Goal: Navigation & Orientation: Understand site structure

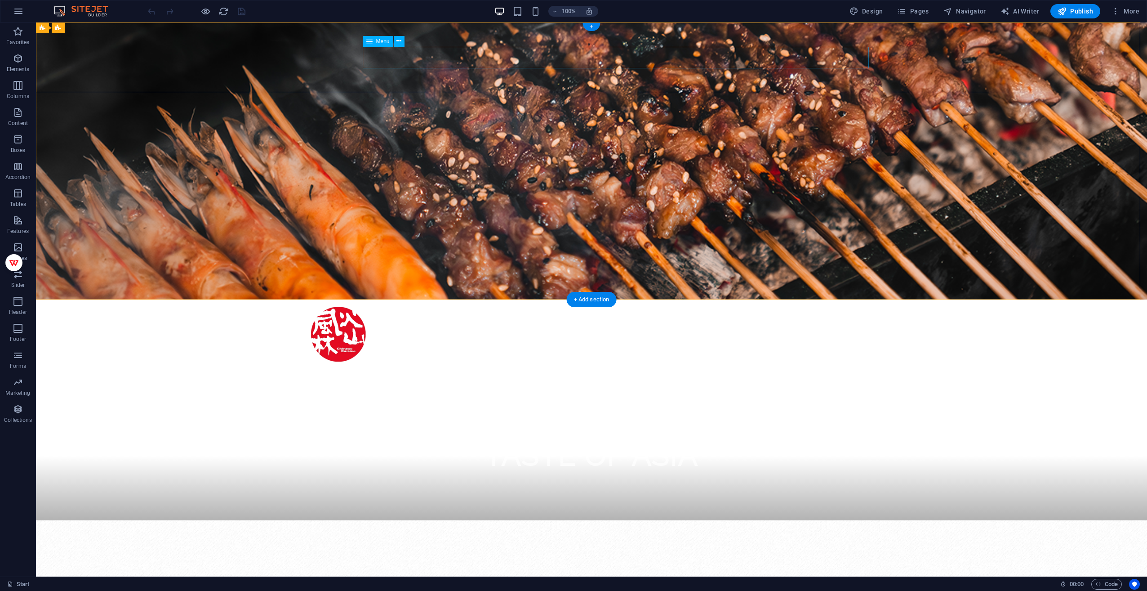
click at [631, 362] on nav "Start About Services Menu Reservation Contact" at bounding box center [591, 373] width 561 height 22
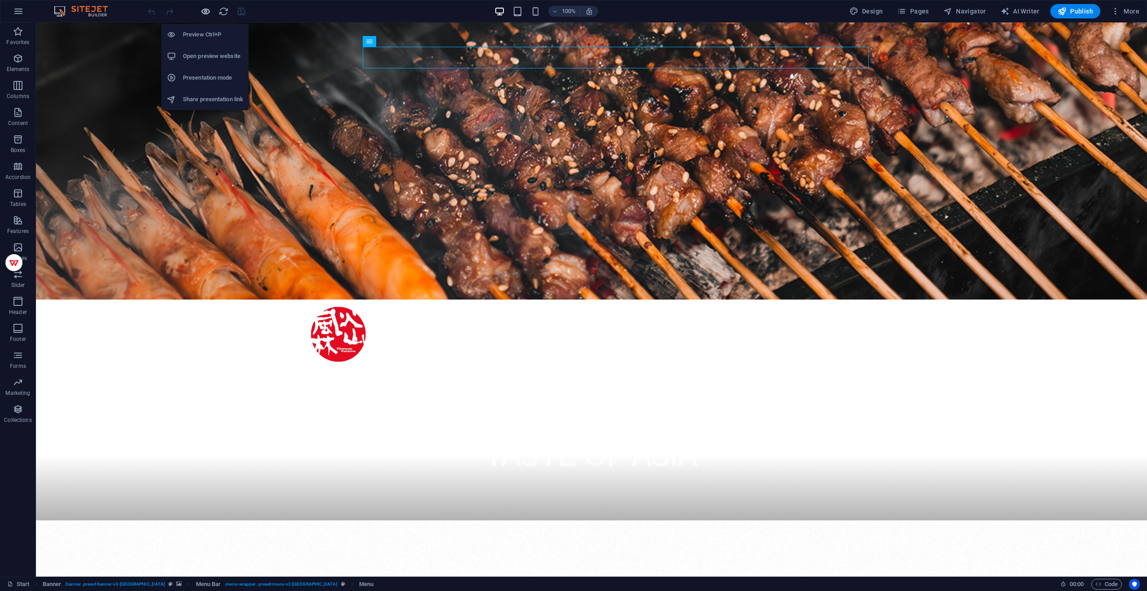
click at [204, 11] on icon "button" at bounding box center [205, 11] width 10 height 10
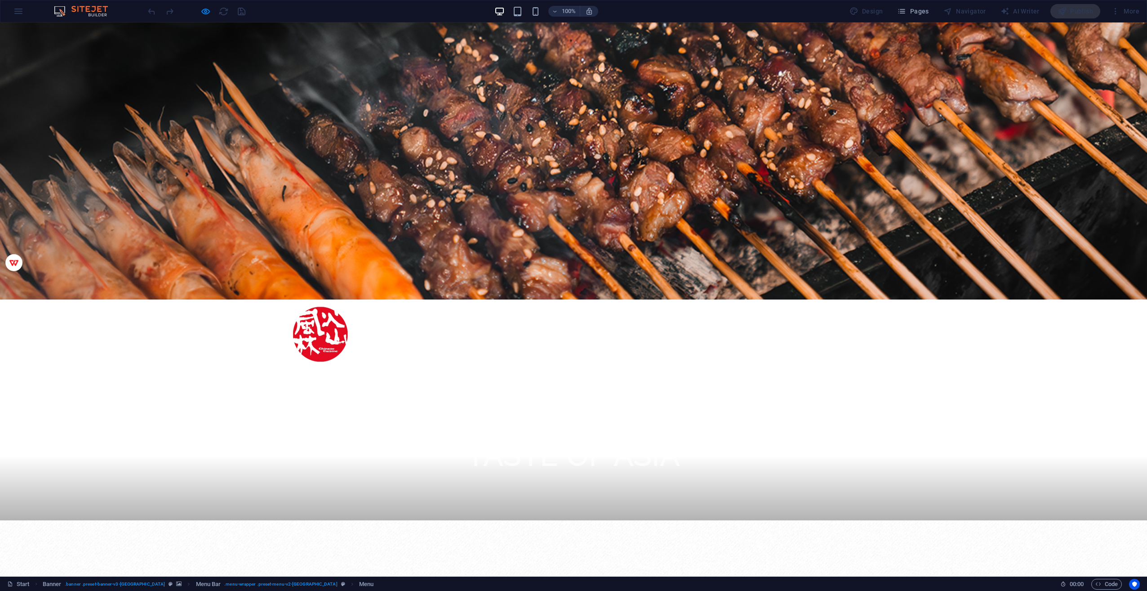
click at [602, 362] on link "About" at bounding box center [616, 373] width 30 height 22
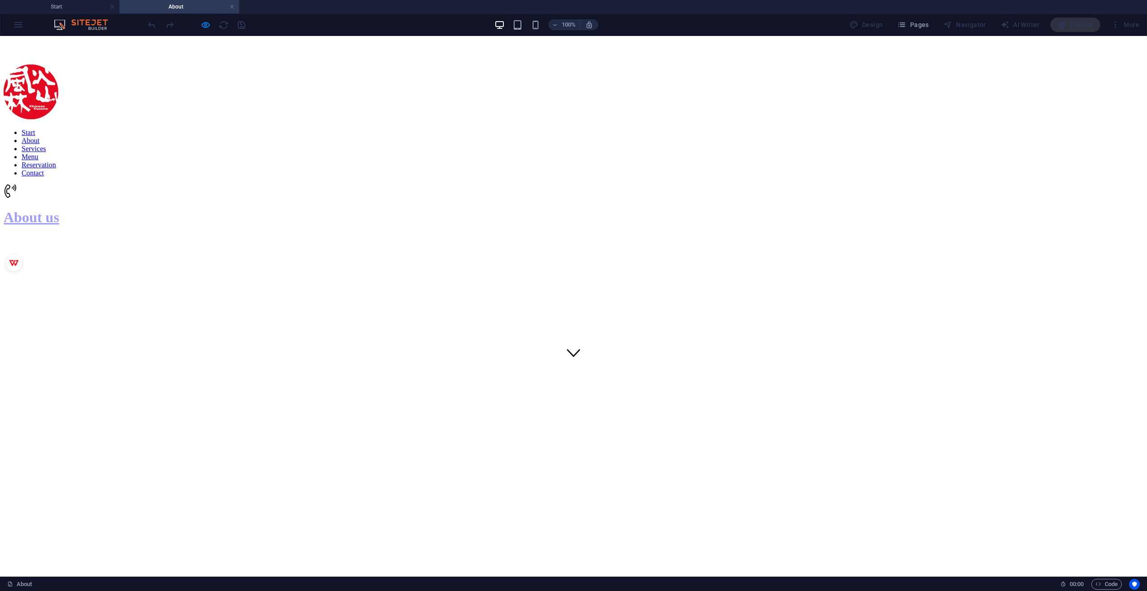
scroll to position [150, 0]
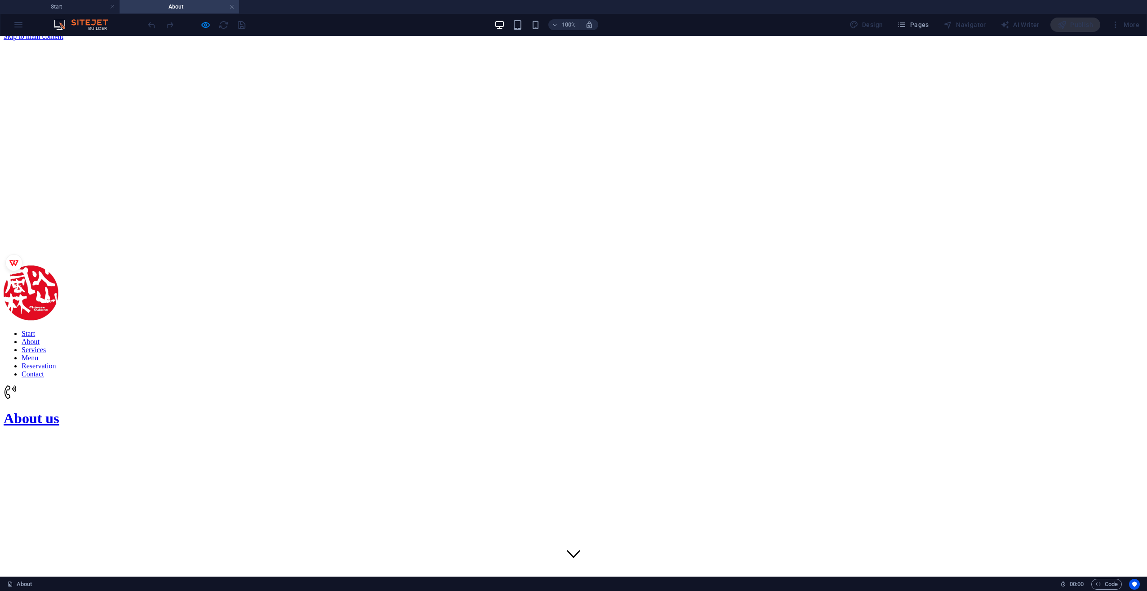
scroll to position [0, 0]
click at [652, 337] on nav "Start About Services Menu Reservation Contact" at bounding box center [574, 361] width 1140 height 49
click at [658, 337] on nav "Start About Services Menu Reservation Contact" at bounding box center [574, 361] width 1140 height 49
click at [577, 337] on nav "Start About Services Menu Reservation Contact" at bounding box center [574, 361] width 1140 height 49
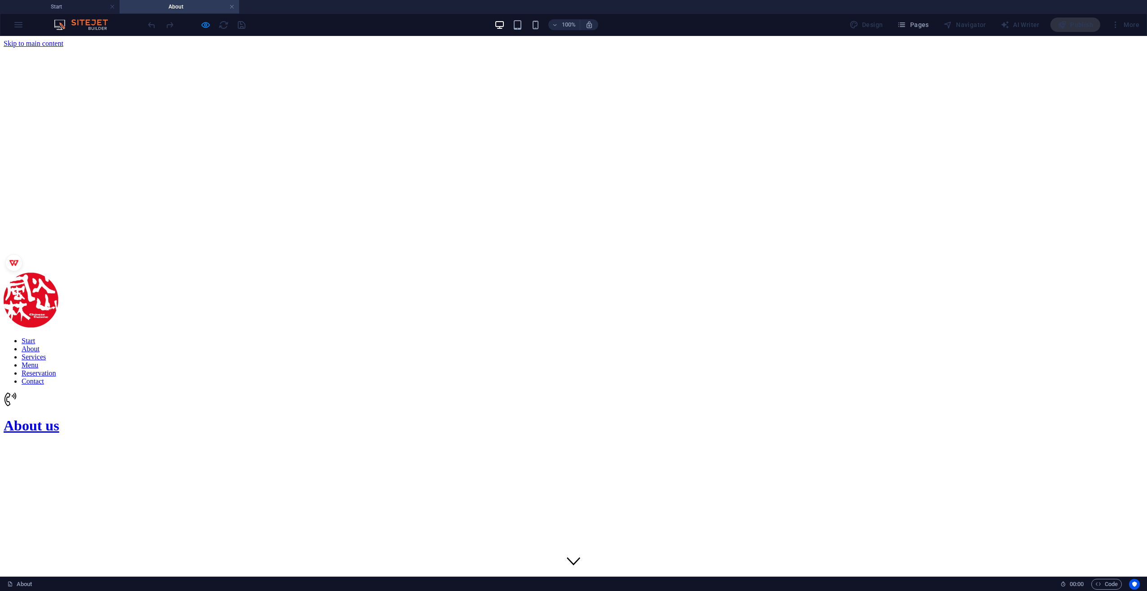
click at [612, 337] on nav "Start About Services Menu Reservation Contact" at bounding box center [574, 361] width 1140 height 49
click at [651, 337] on nav "Start About Services Menu Reservation Contact" at bounding box center [574, 361] width 1140 height 49
click at [653, 337] on nav "Start About Services Menu Reservation Contact" at bounding box center [574, 361] width 1140 height 49
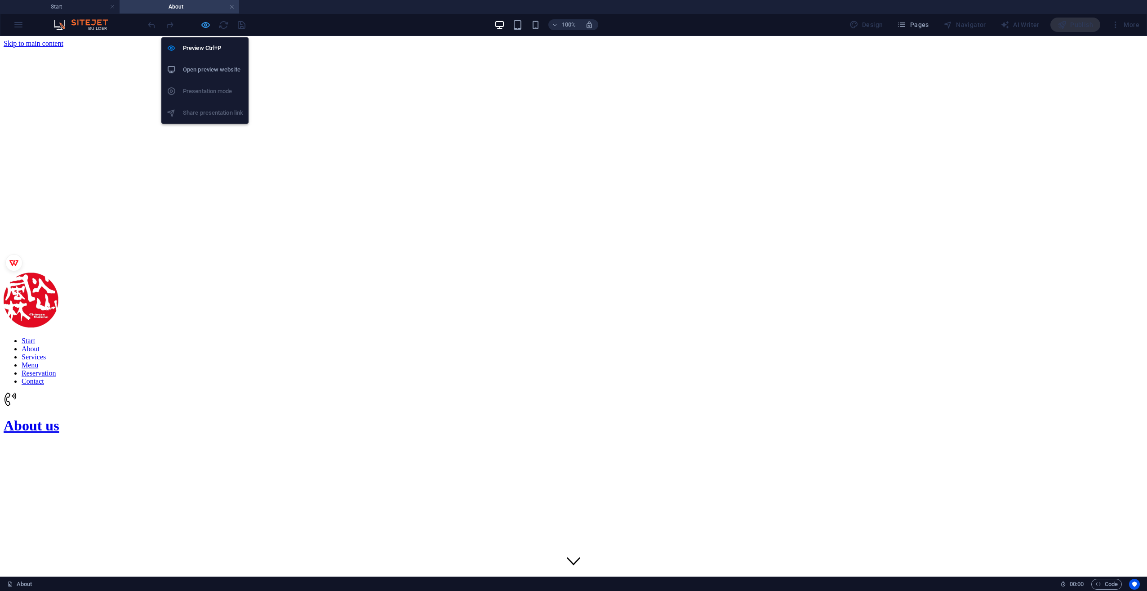
click at [207, 27] on icon "button" at bounding box center [205, 25] width 10 height 10
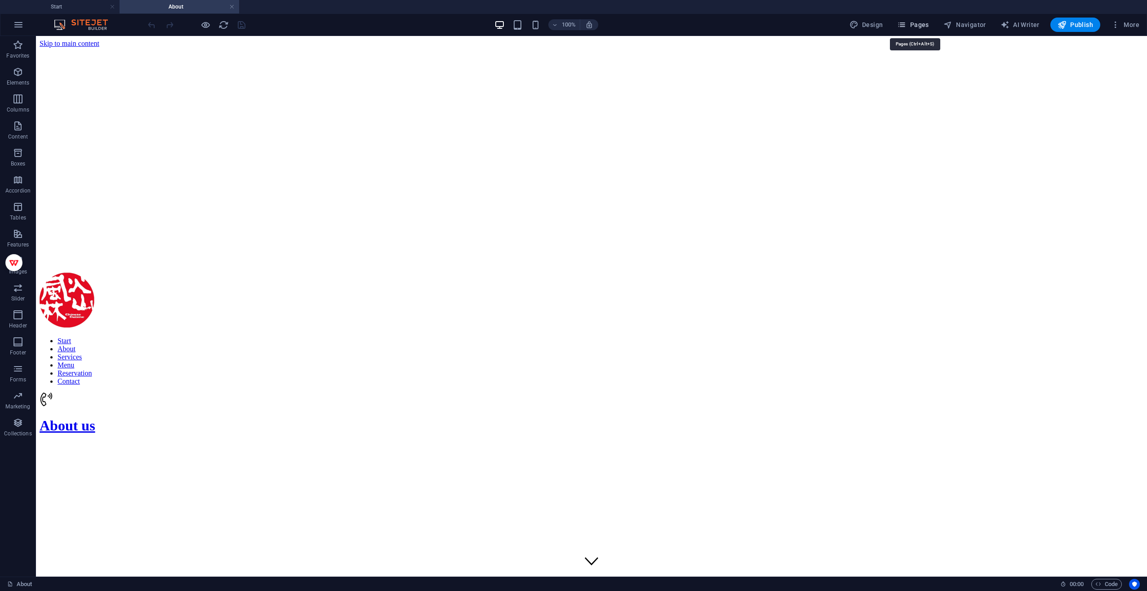
click at [906, 23] on icon "button" at bounding box center [901, 24] width 9 height 9
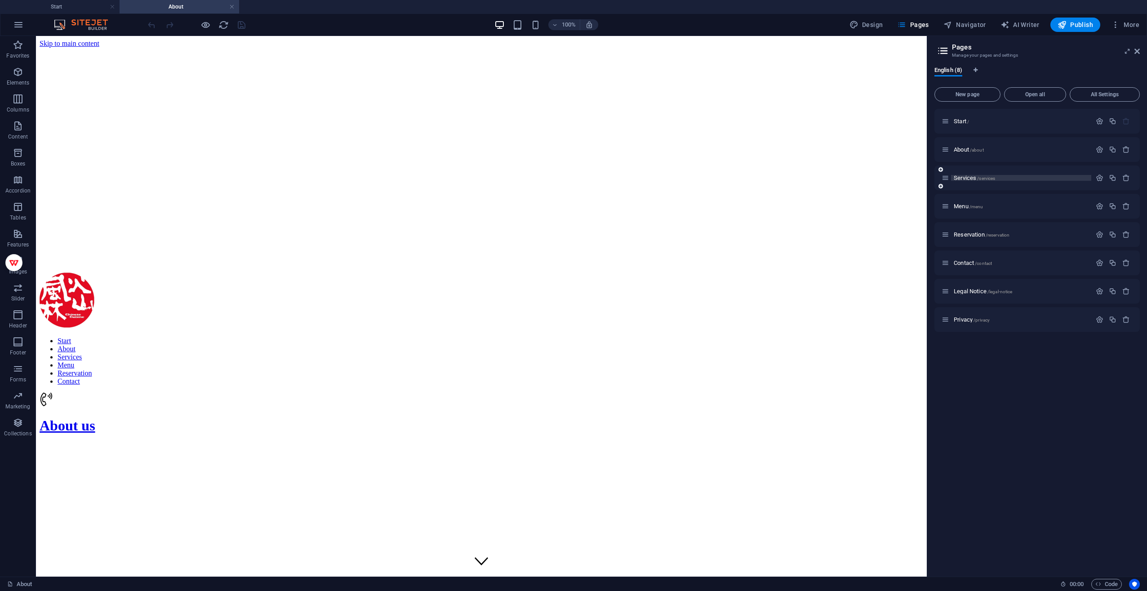
click at [972, 175] on span "Services /services" at bounding box center [974, 177] width 41 height 7
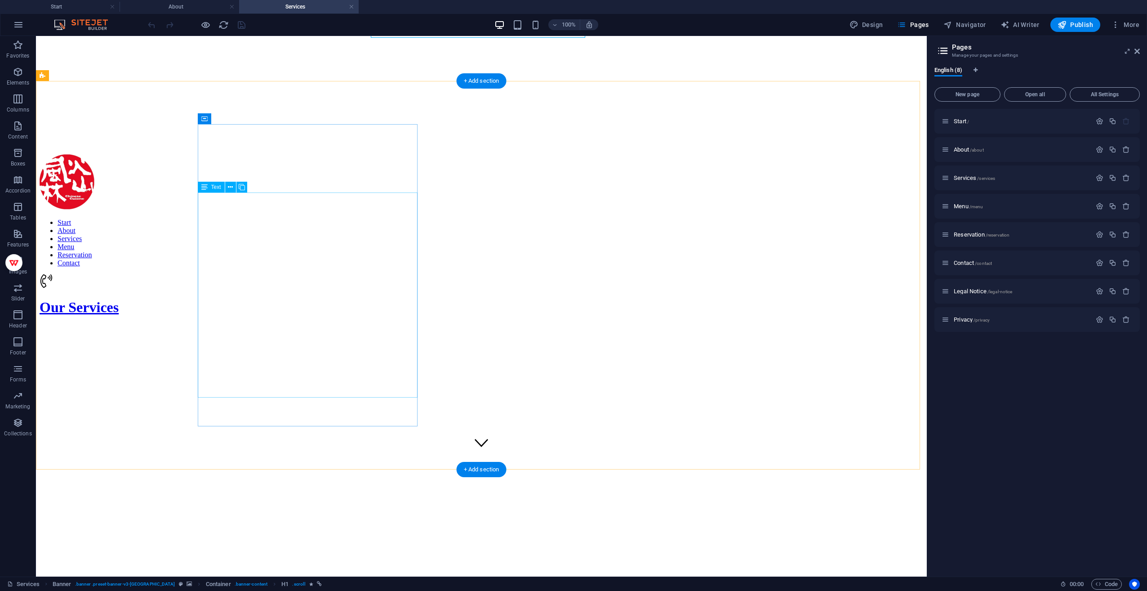
scroll to position [45, 0]
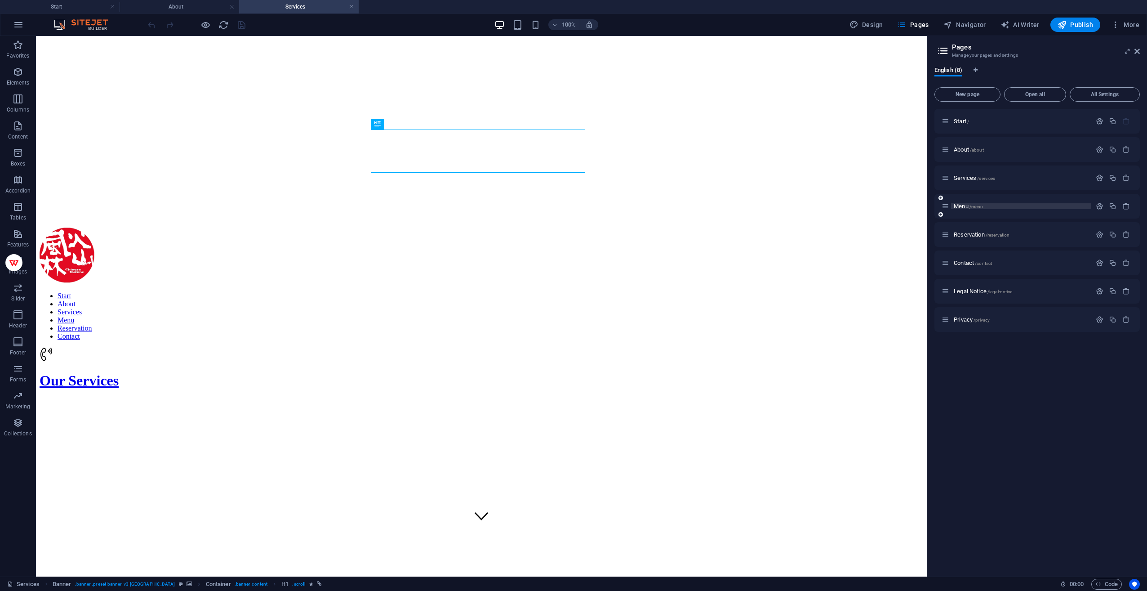
click at [963, 206] on span "Menu /menu" at bounding box center [968, 206] width 29 height 7
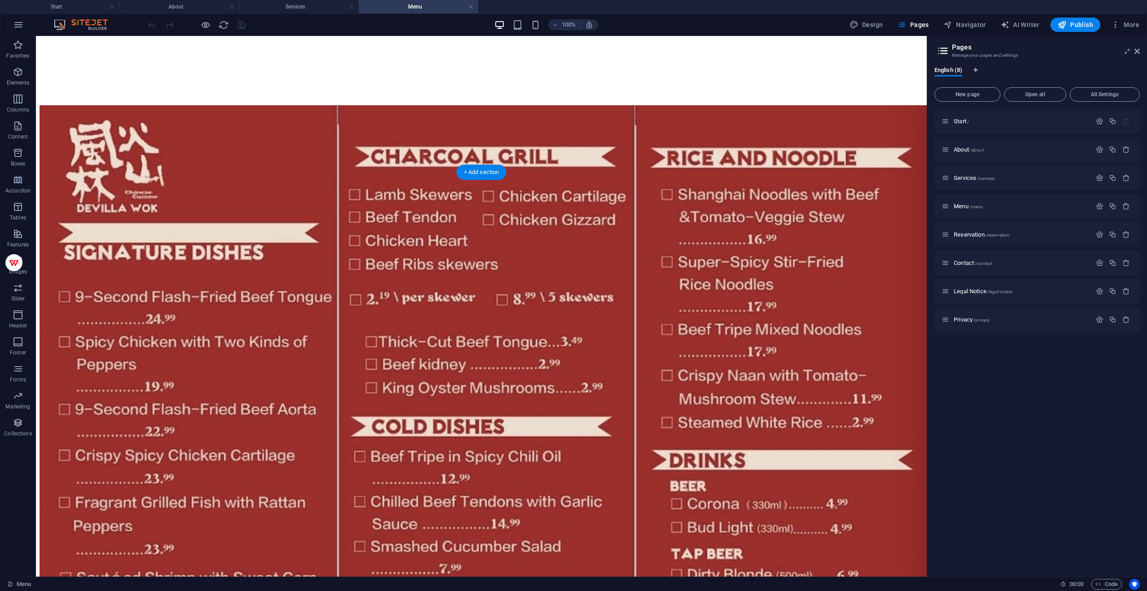
scroll to position [1034, 0]
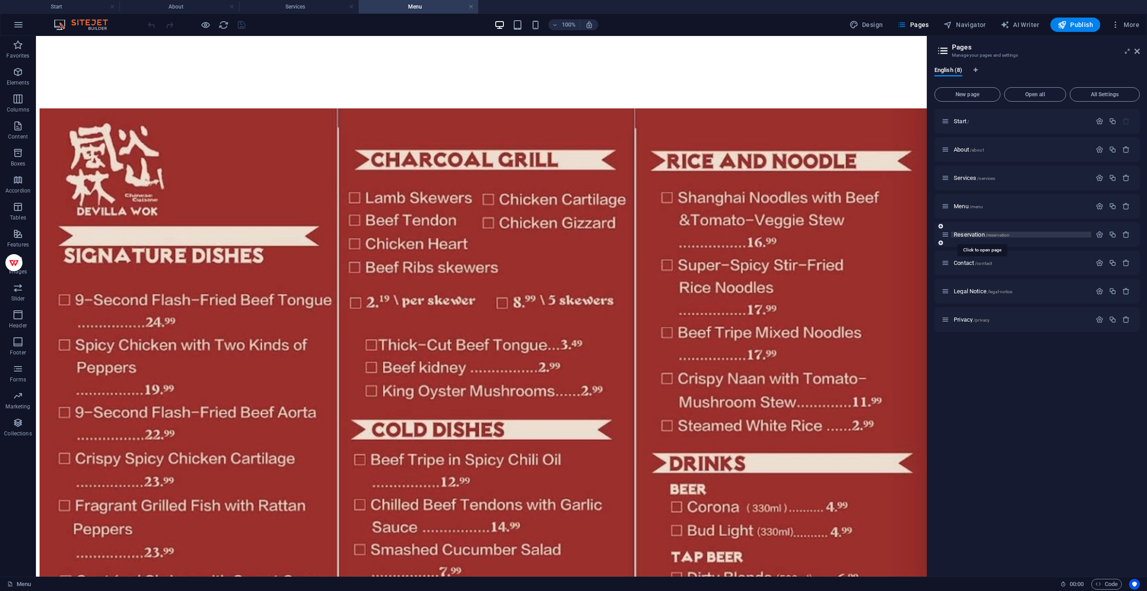
click at [972, 234] on span "Reservation /reservation" at bounding box center [982, 234] width 56 height 7
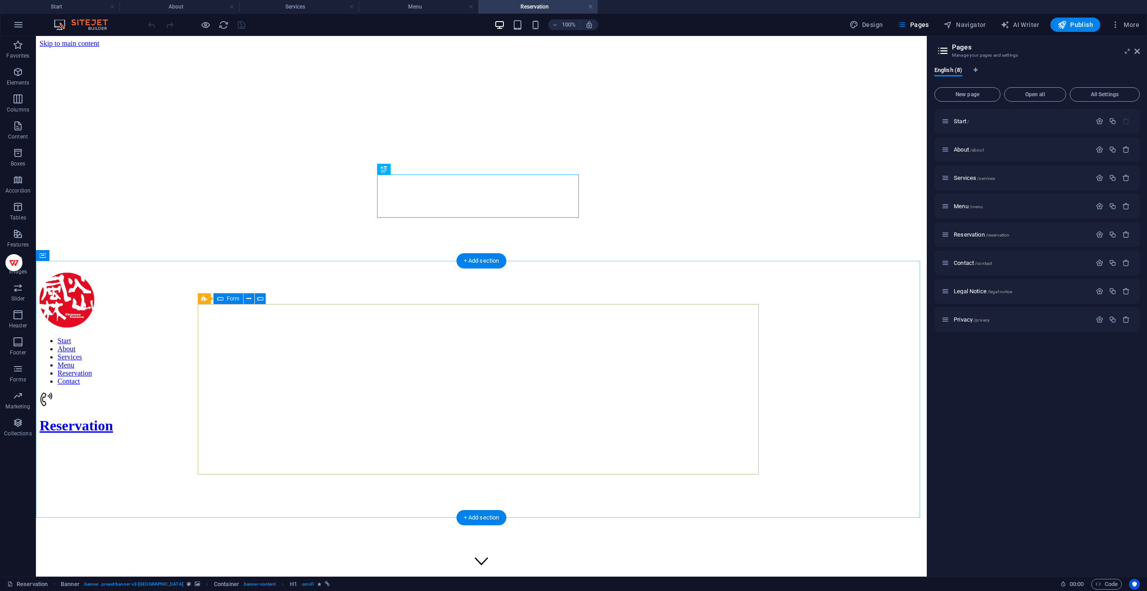
scroll to position [0, 0]
